Goal: Find contact information: Find contact information

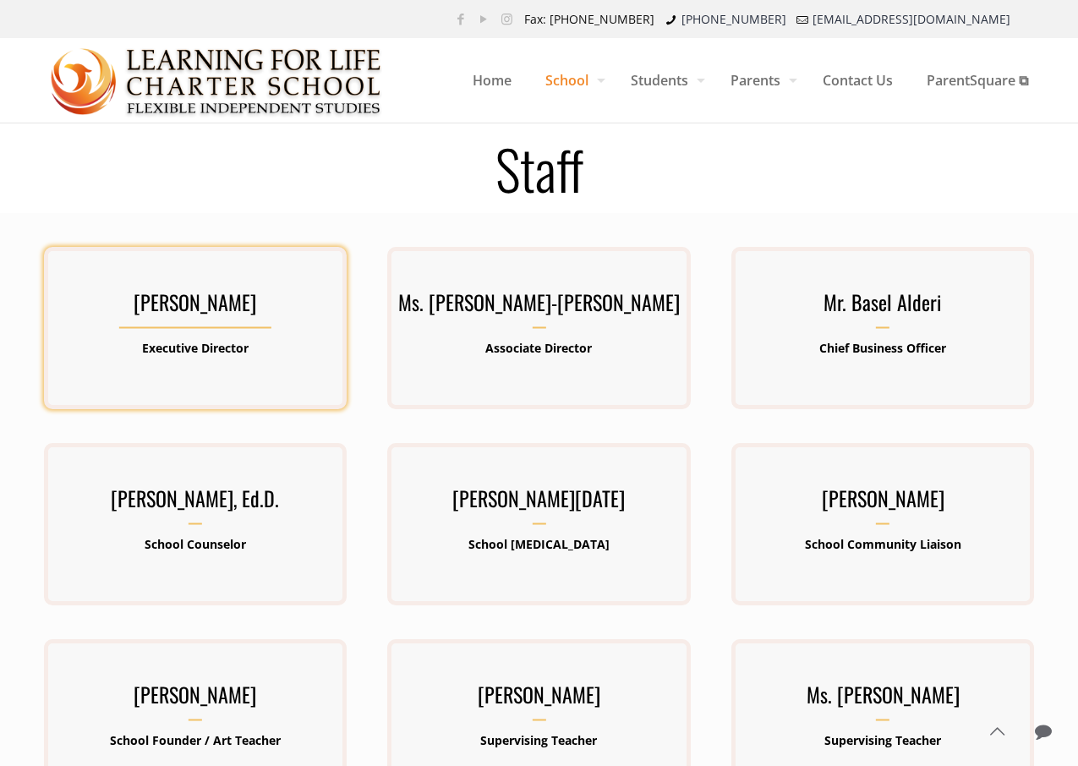
drag, startPoint x: 106, startPoint y: 298, endPoint x: 324, endPoint y: 308, distance: 218.3
click at [324, 308] on h3 "[PERSON_NAME]" at bounding box center [195, 307] width 303 height 44
drag, startPoint x: 316, startPoint y: 304, endPoint x: 111, endPoint y: 298, distance: 205.5
click at [111, 298] on h3 "[PERSON_NAME]" at bounding box center [195, 307] width 303 height 44
copy h3 "[PERSON_NAME]"
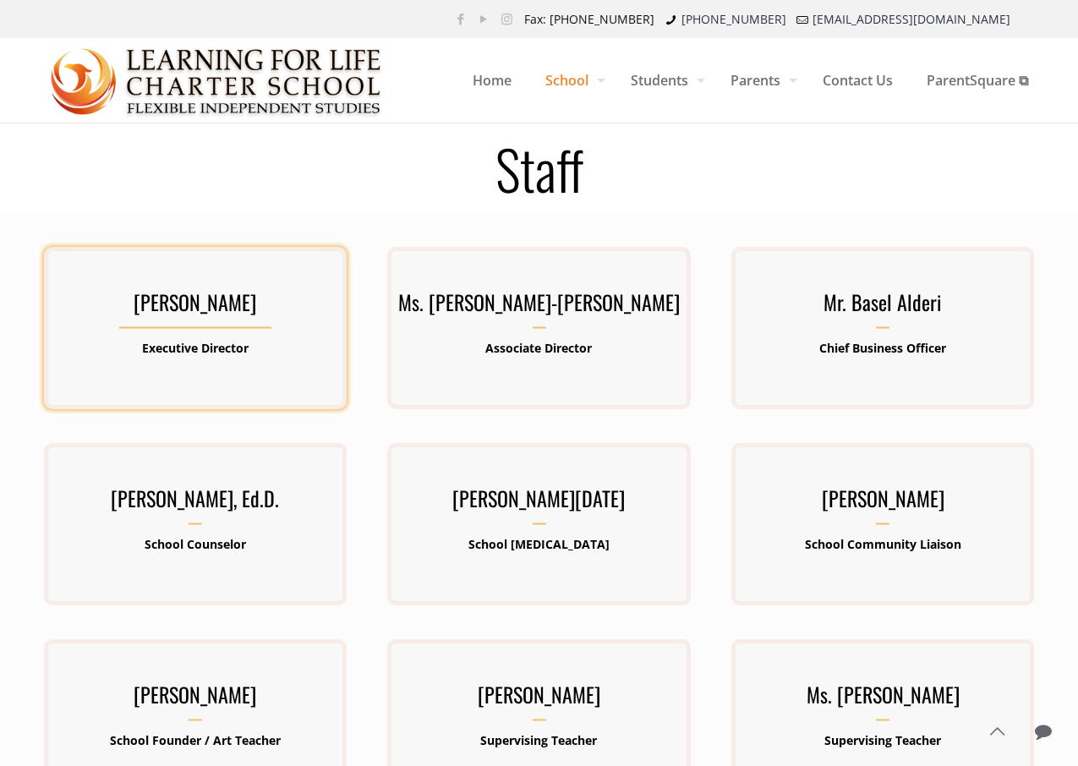
click at [256, 334] on div "[PERSON_NAME] Executive Director [PERSON_NAME] has been involved in public educ…" at bounding box center [195, 328] width 303 height 87
click at [251, 303] on h3 "[PERSON_NAME]" at bounding box center [195, 307] width 303 height 44
click at [252, 352] on p "Executive Director" at bounding box center [195, 348] width 303 height 22
